Goal: Book appointment/travel/reservation

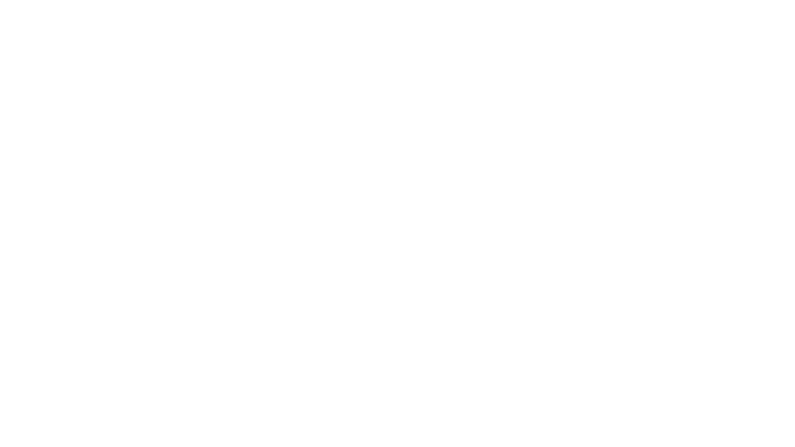
select select "**"
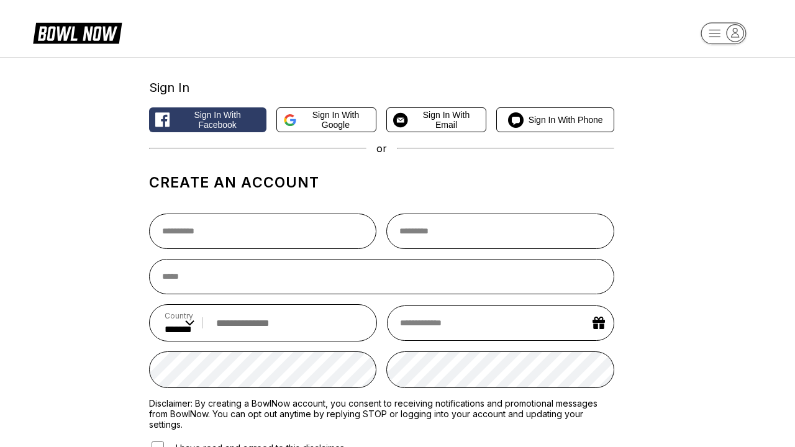
select select "**"
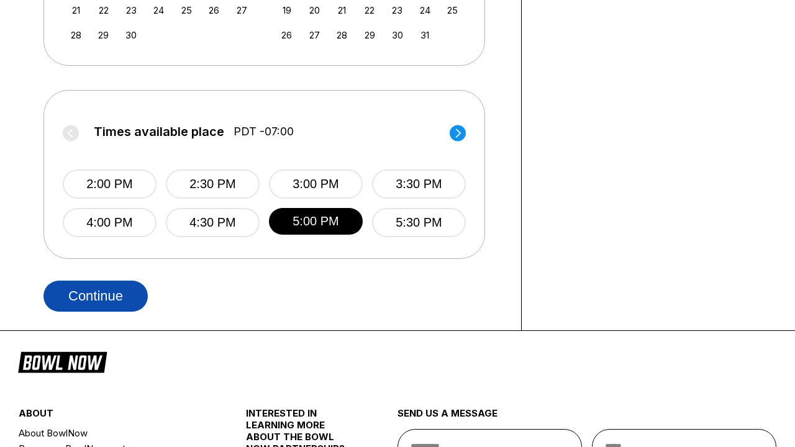
click at [99, 296] on button "Continue" at bounding box center [96, 296] width 104 height 31
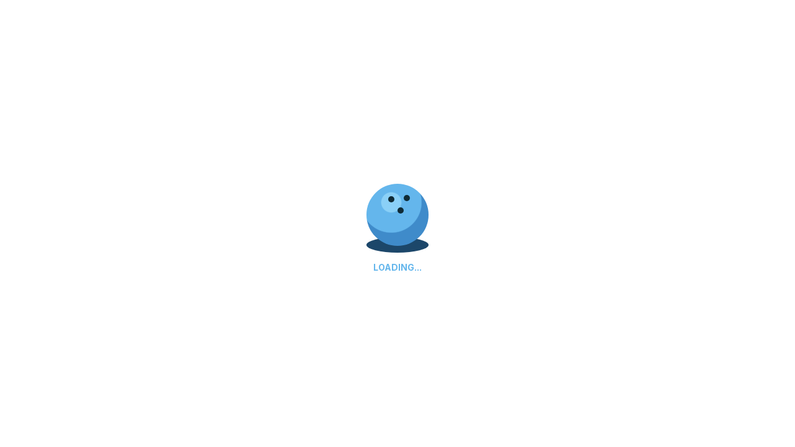
select select "**"
